Goal: Find specific page/section: Find specific page/section

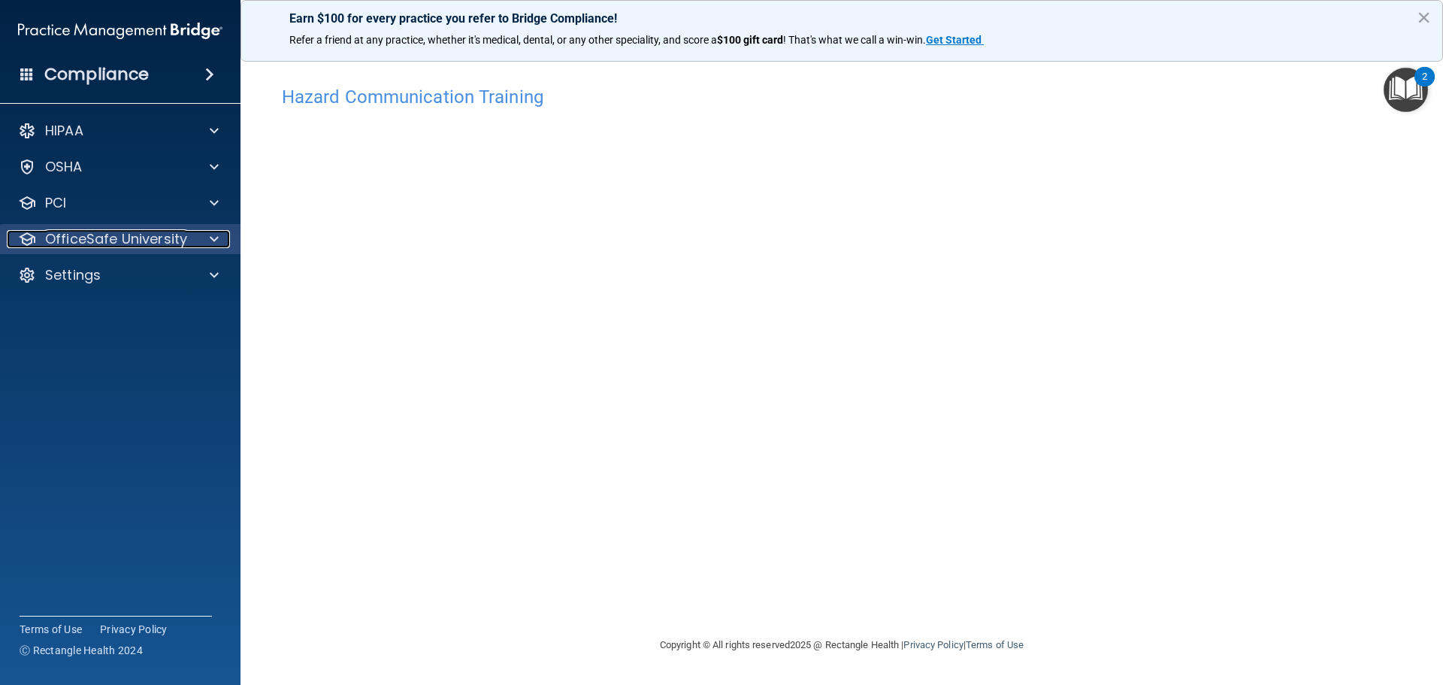
click at [219, 240] on div at bounding box center [212, 239] width 38 height 18
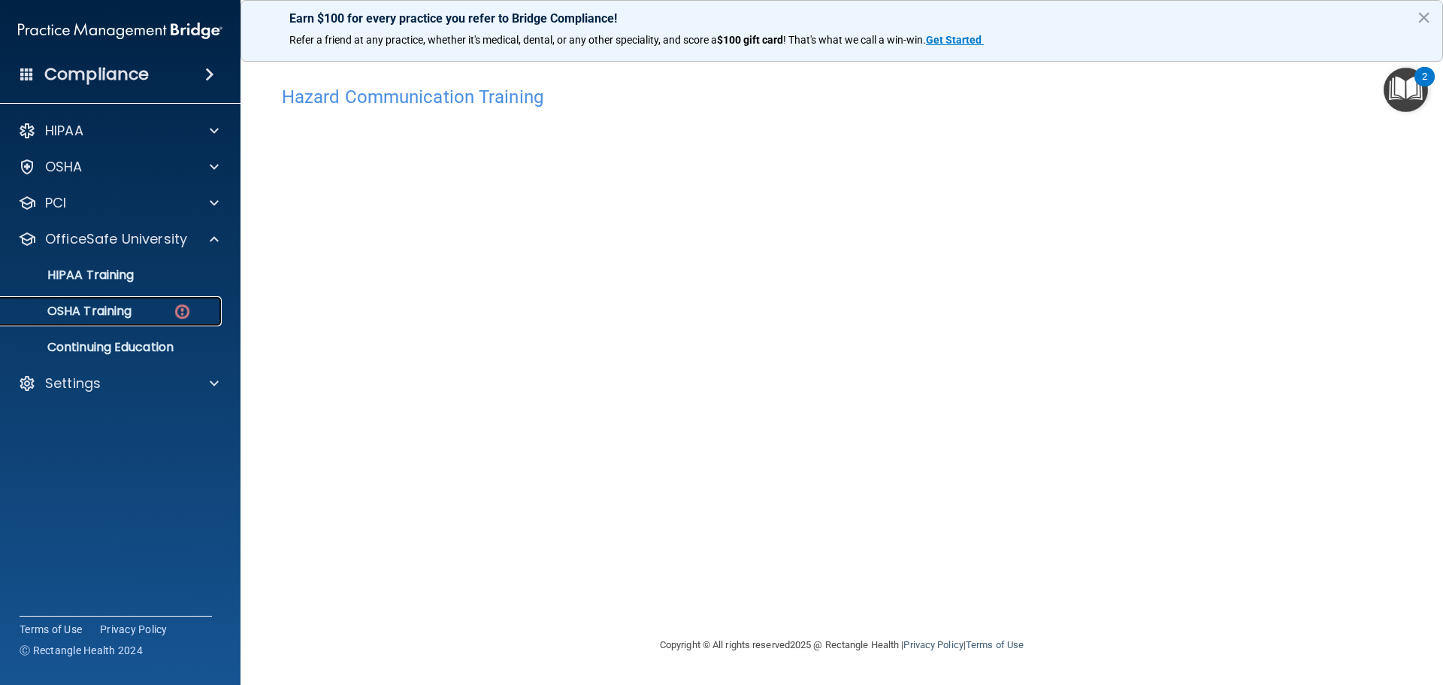
click at [119, 306] on p "OSHA Training" at bounding box center [71, 311] width 122 height 15
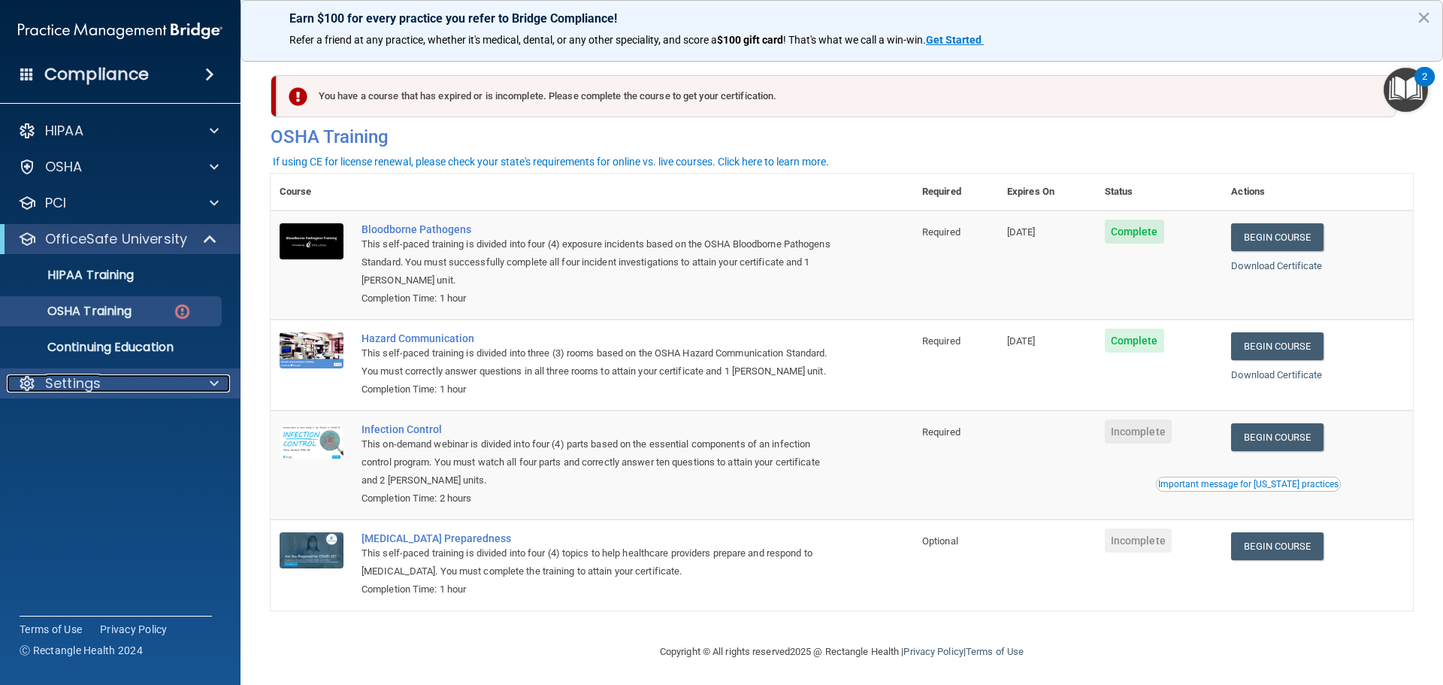
click at [204, 384] on div at bounding box center [212, 383] width 38 height 18
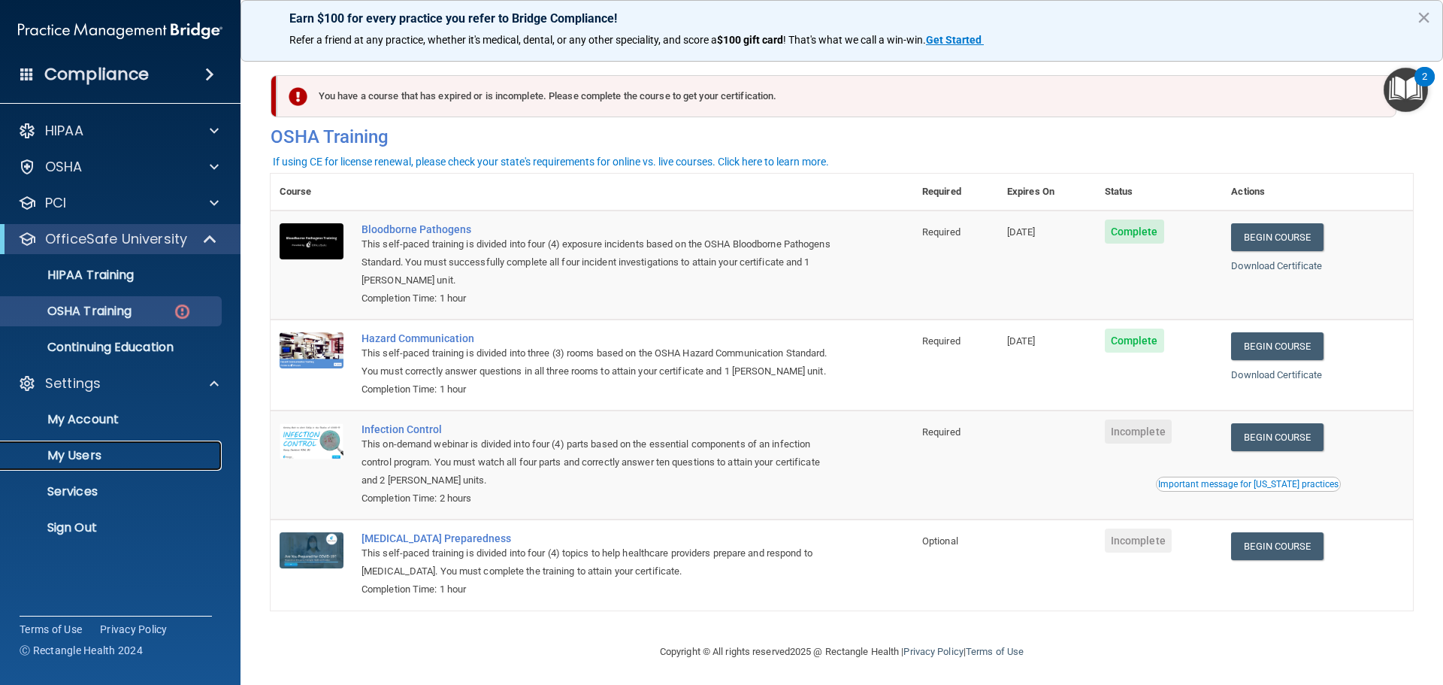
click at [107, 465] on link "My Users" at bounding box center [103, 455] width 237 height 30
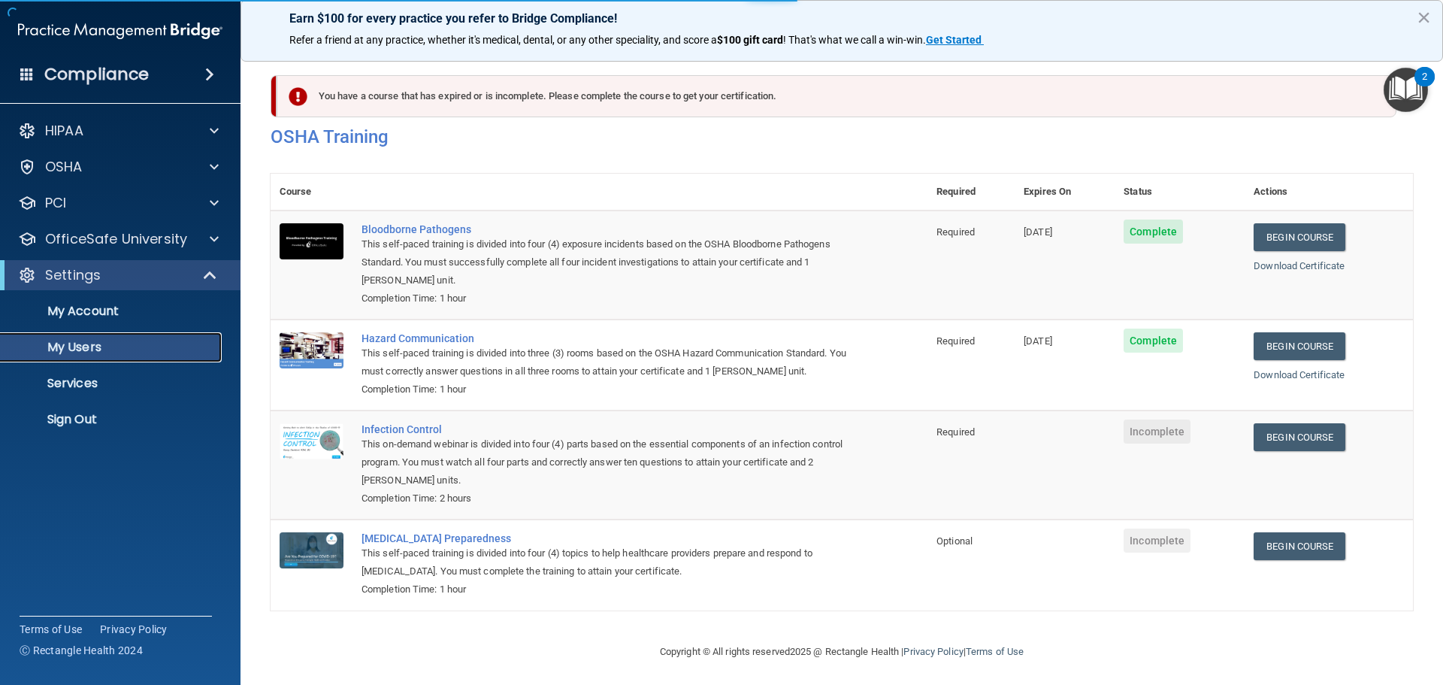
select select "20"
